Goal: Transaction & Acquisition: Download file/media

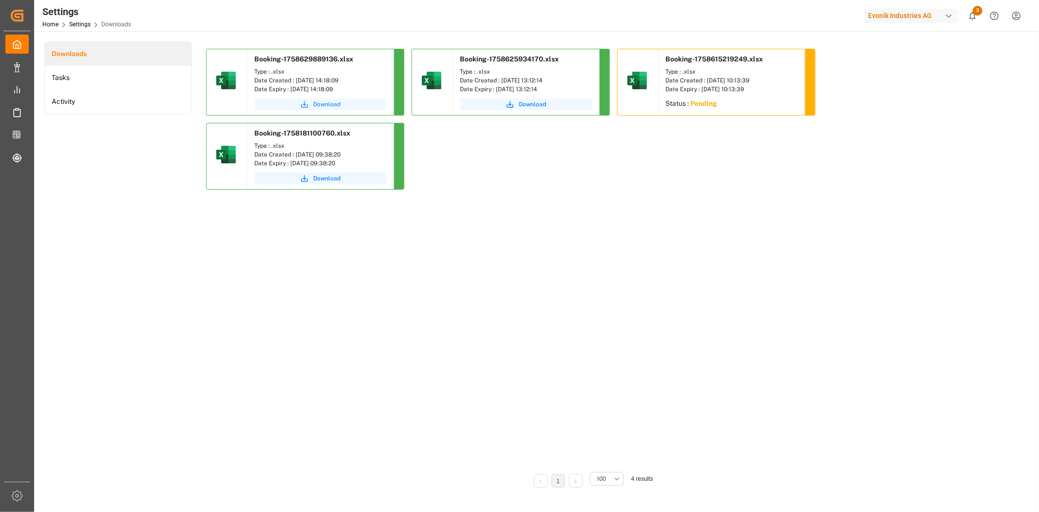
click at [323, 101] on span "Download" at bounding box center [327, 104] width 27 height 9
